Goal: Obtain resource: Download file/media

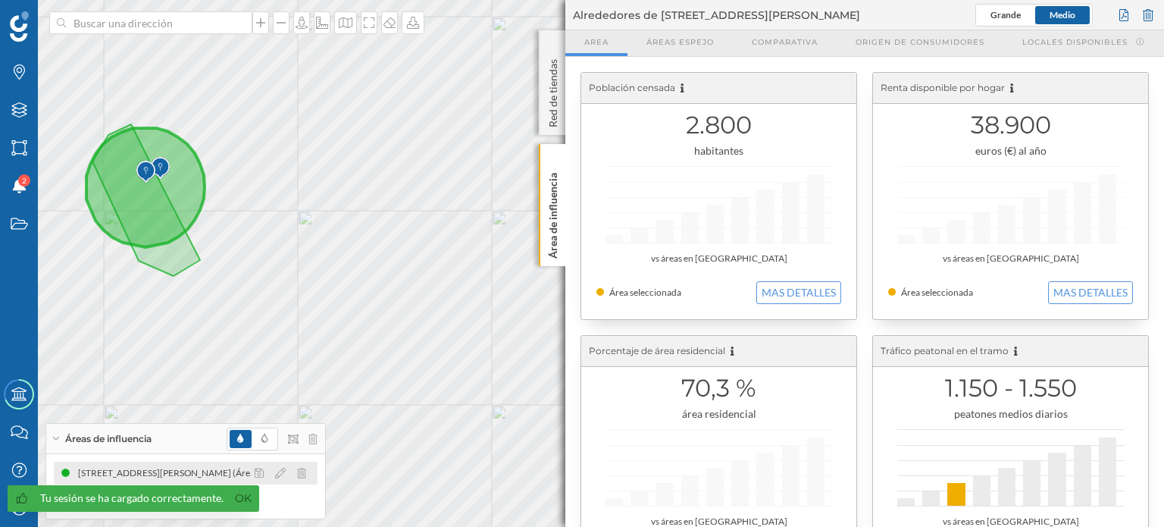
click at [174, 473] on div "[STREET_ADDRESS][PERSON_NAME] (Área dibujada)" at bounding box center [183, 472] width 224 height 15
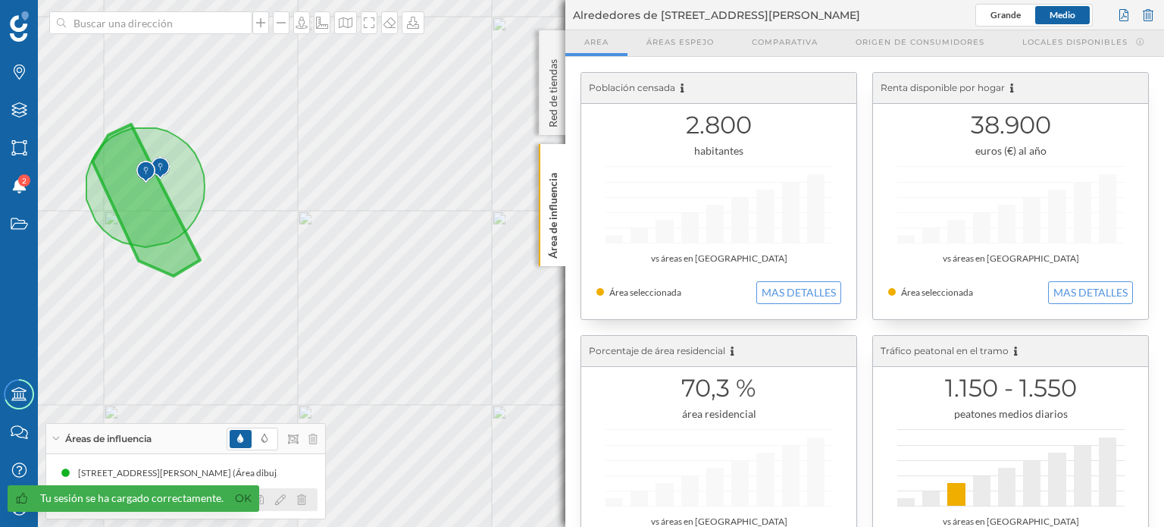
click at [270, 496] on div at bounding box center [284, 499] width 67 height 18
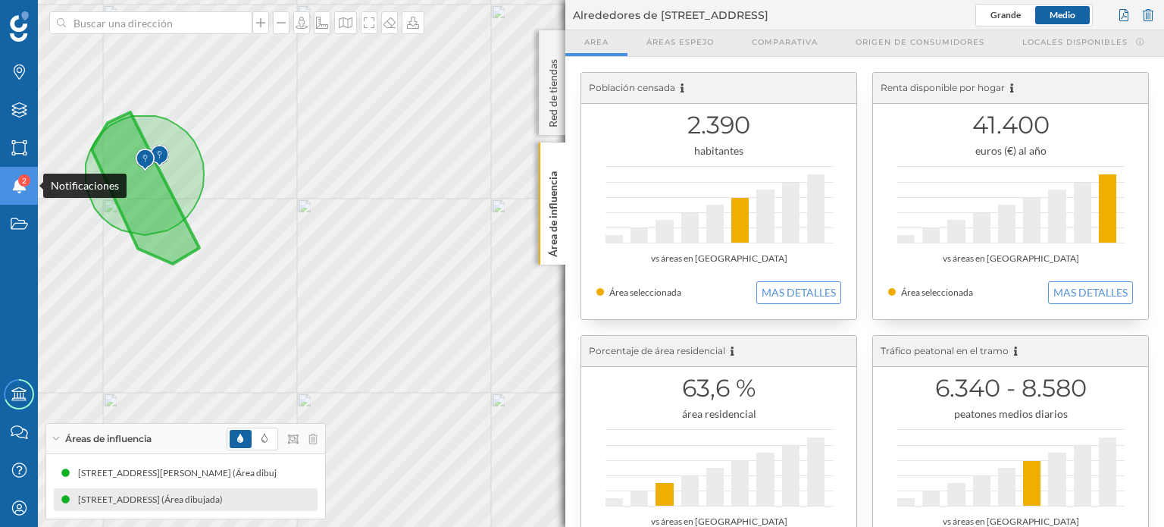
click at [22, 183] on span "2" at bounding box center [24, 180] width 5 height 15
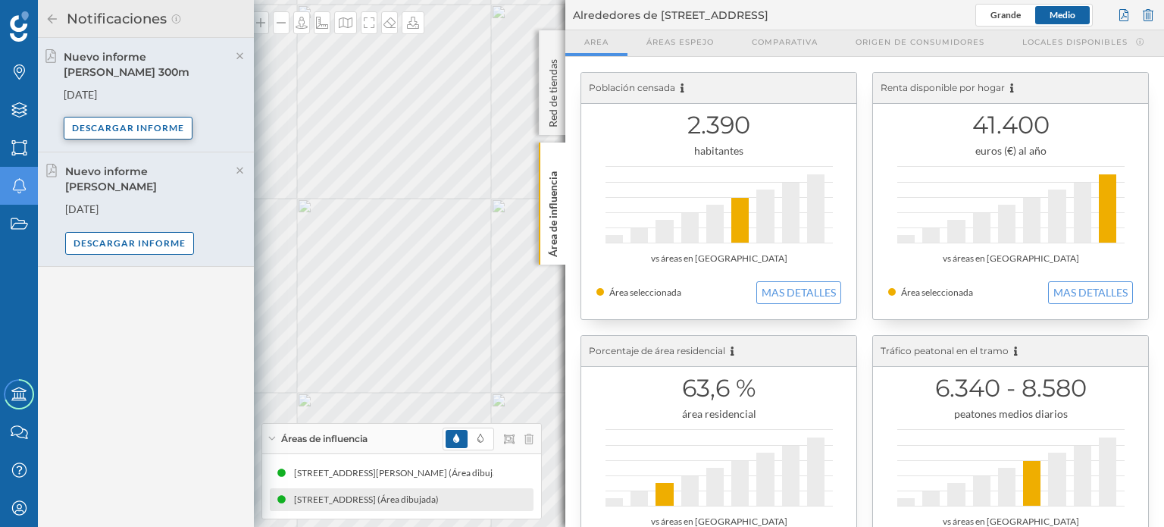
click at [143, 130] on div "Descargar informe" at bounding box center [128, 128] width 129 height 23
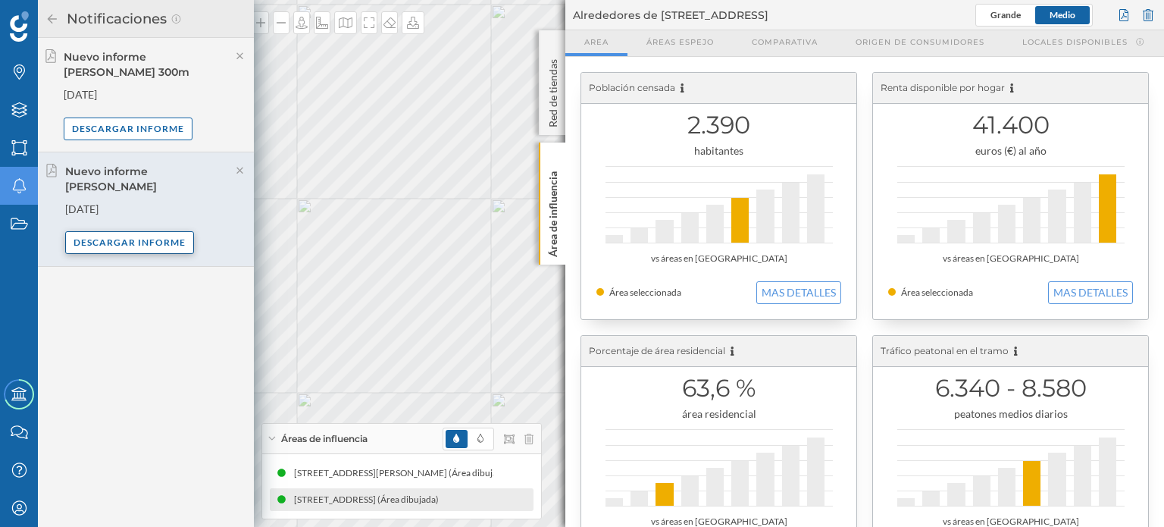
click at [139, 236] on div "Descargar informe" at bounding box center [129, 242] width 129 height 23
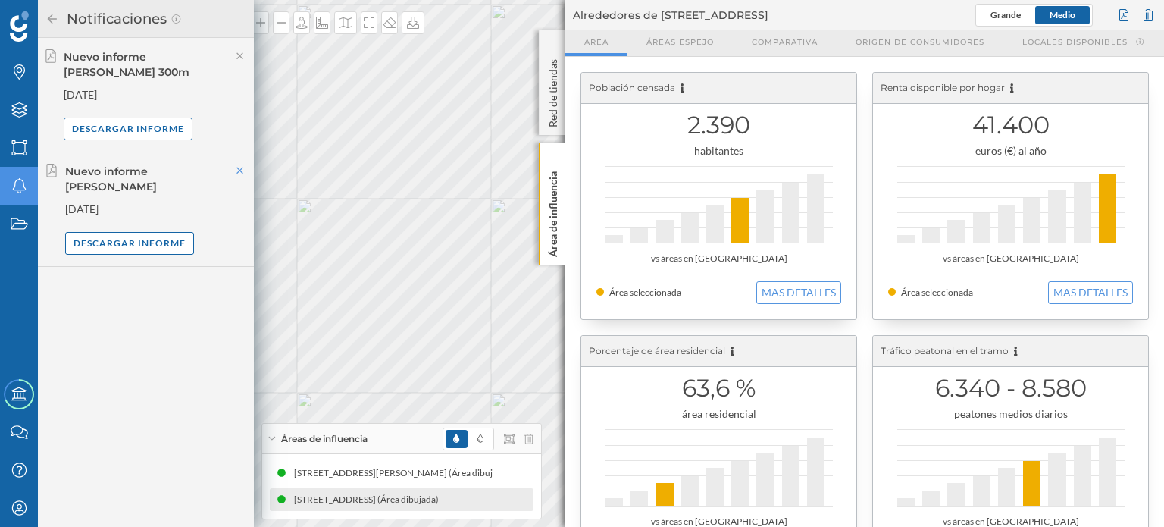
click at [239, 171] on icon at bounding box center [239, 170] width 7 height 7
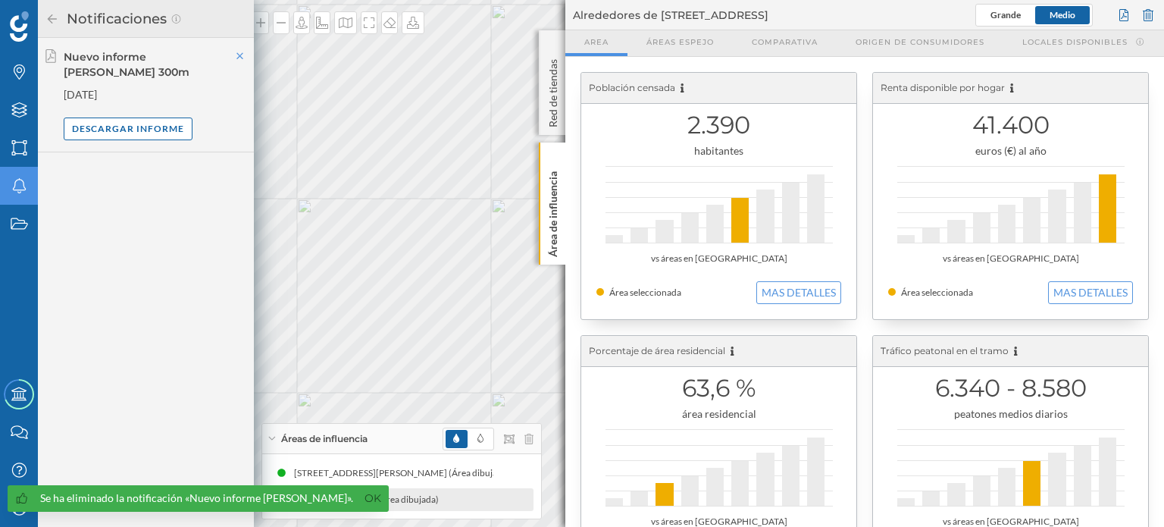
drag, startPoint x: 239, startPoint y: 171, endPoint x: 237, endPoint y: 57, distance: 113.7
click at [237, 57] on icon at bounding box center [240, 56] width 14 height 11
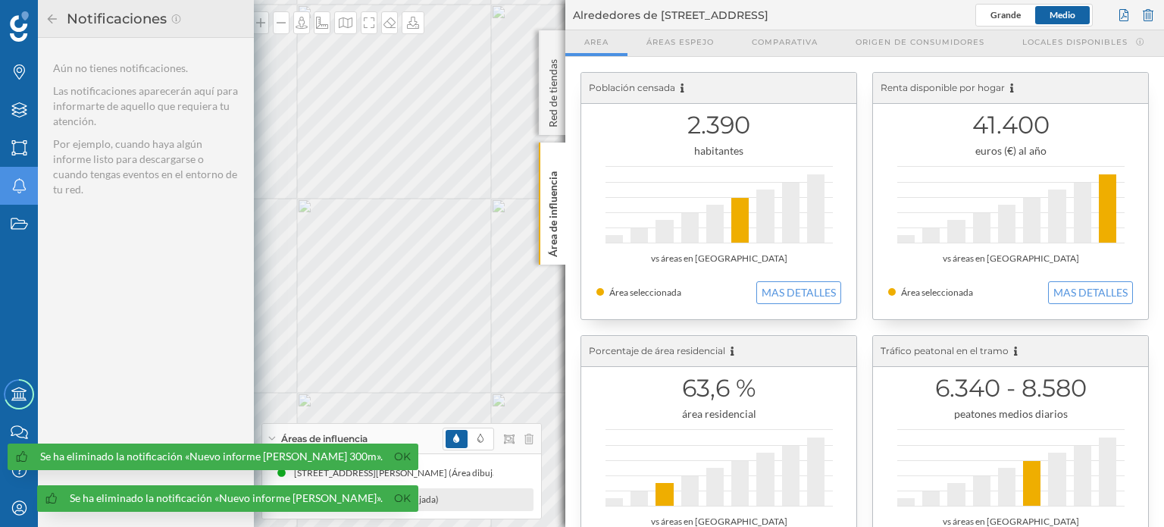
click at [52, 17] on icon at bounding box center [52, 19] width 14 height 11
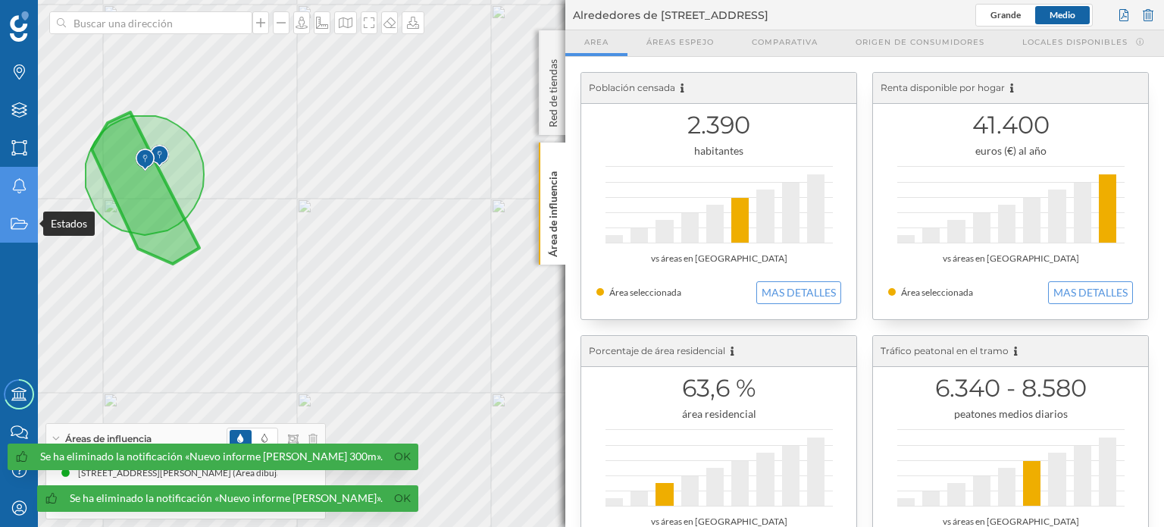
click at [23, 214] on div "Estados" at bounding box center [19, 224] width 38 height 38
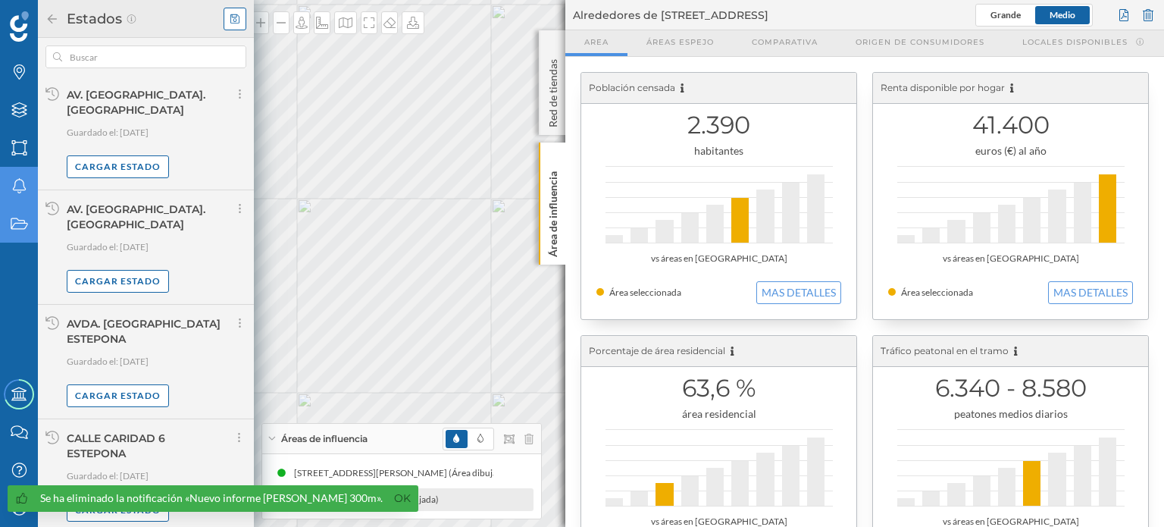
click at [236, 17] on icon at bounding box center [234, 19] width 9 height 11
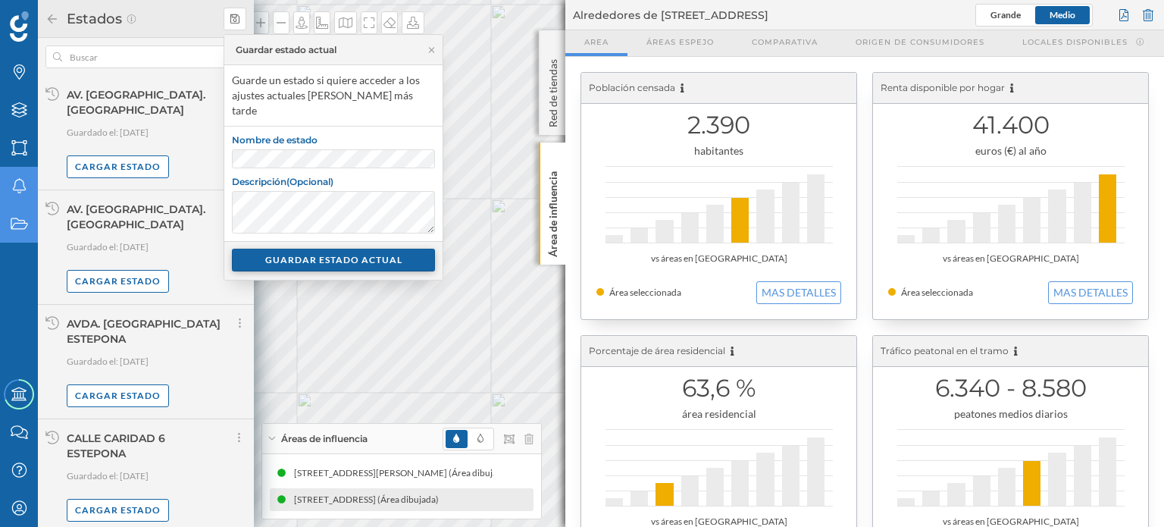
click at [352, 249] on div "GUARDAR ESTADO ACTUAL" at bounding box center [333, 260] width 203 height 23
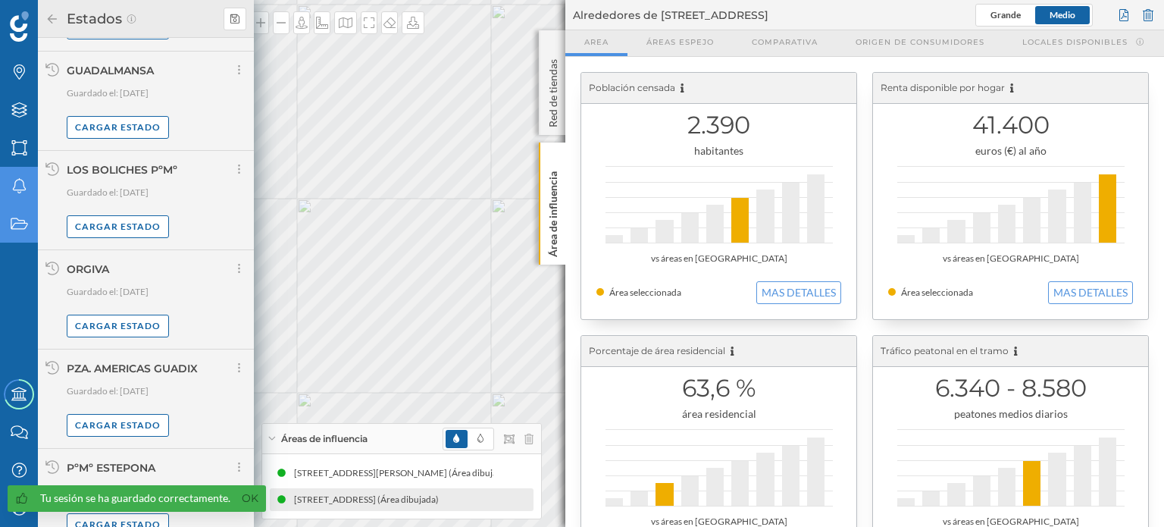
scroll to position [783, 0]
click at [52, 15] on icon at bounding box center [52, 19] width 14 height 11
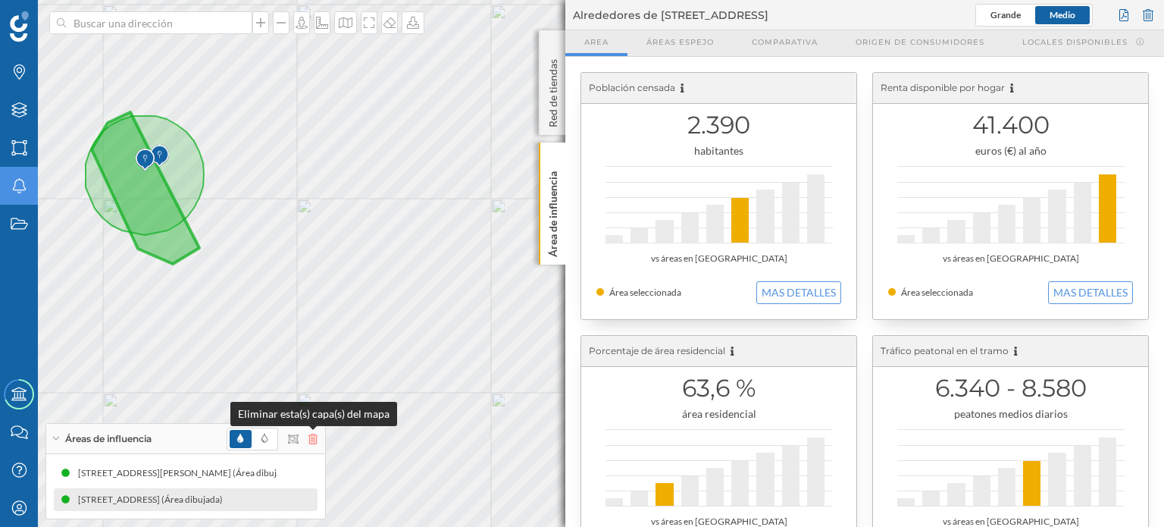
click at [309, 441] on icon at bounding box center [312, 438] width 9 height 11
